Goal: Find specific page/section: Find specific page/section

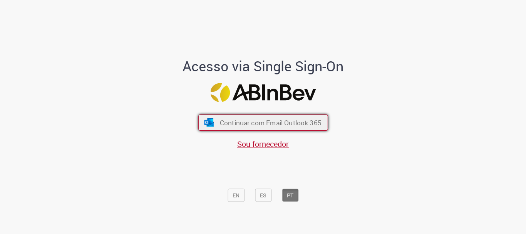
click at [301, 117] on button "Continuar com Email Outlook 365" at bounding box center [263, 122] width 130 height 16
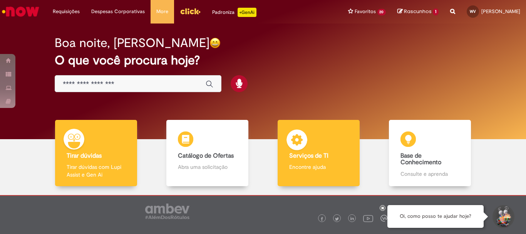
click at [323, 140] on div "Serviços de TI Serviços de TI Encontre ajuda" at bounding box center [319, 153] width 82 height 67
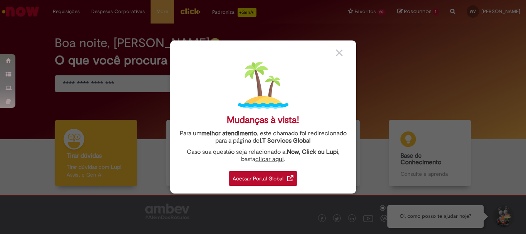
click at [247, 177] on div "Acessar Portal Global" at bounding box center [263, 178] width 69 height 15
